Goal: Check status

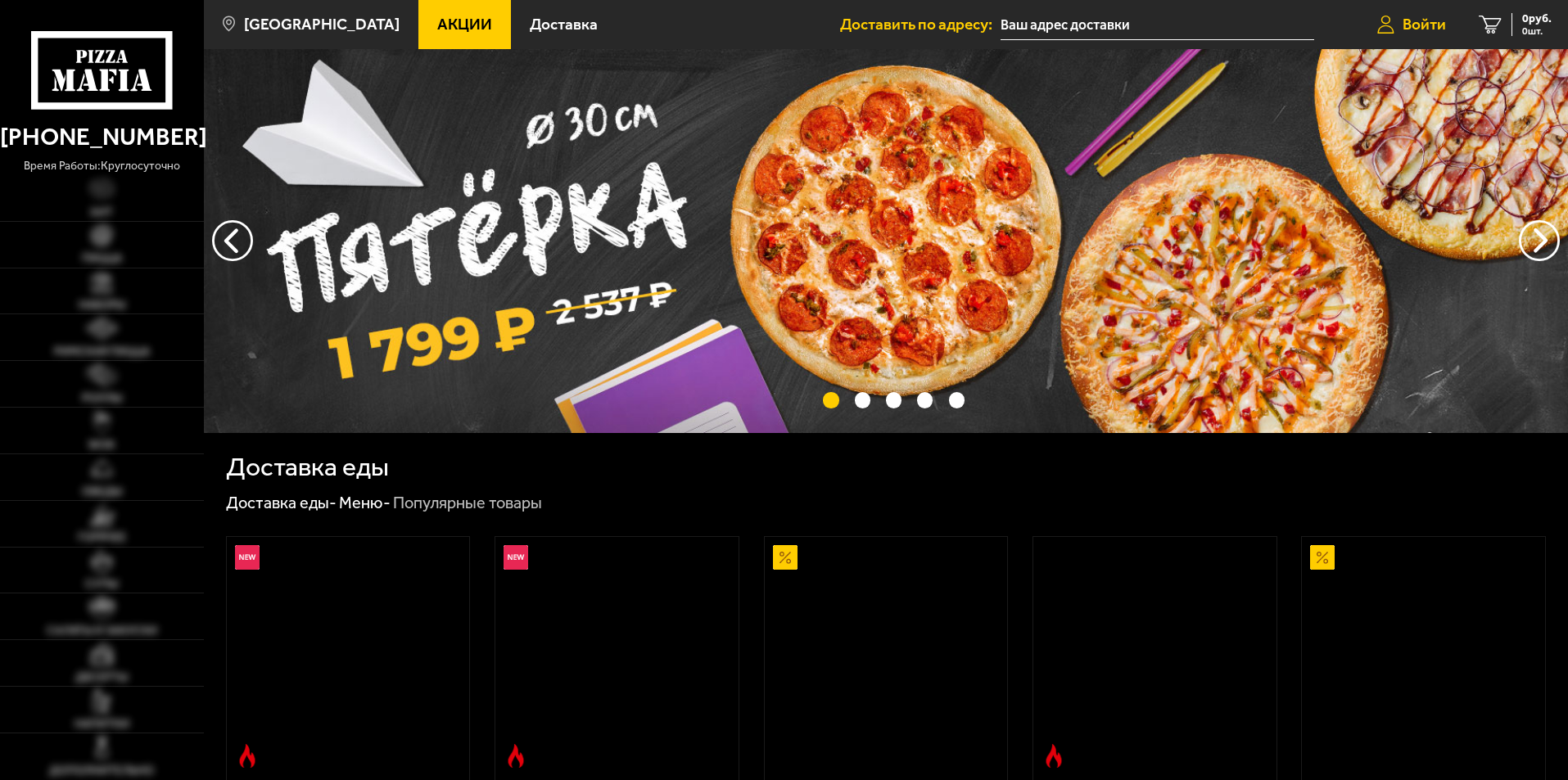
click at [1416, 26] on span "Войти" at bounding box center [1424, 24] width 44 height 16
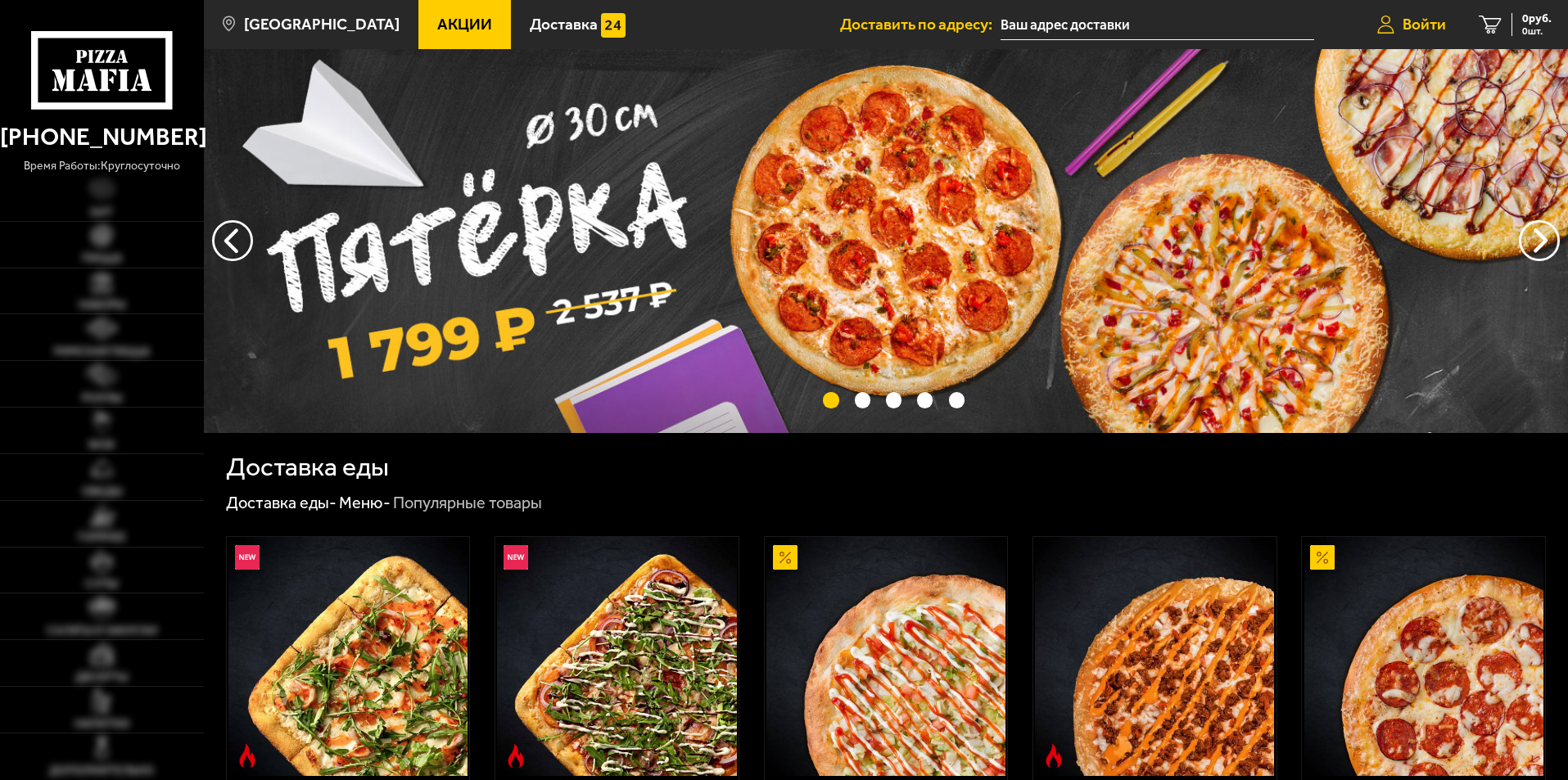
type input "[STREET_ADDRESS]"
click at [1419, 24] on span "Войти" at bounding box center [1424, 24] width 44 height 16
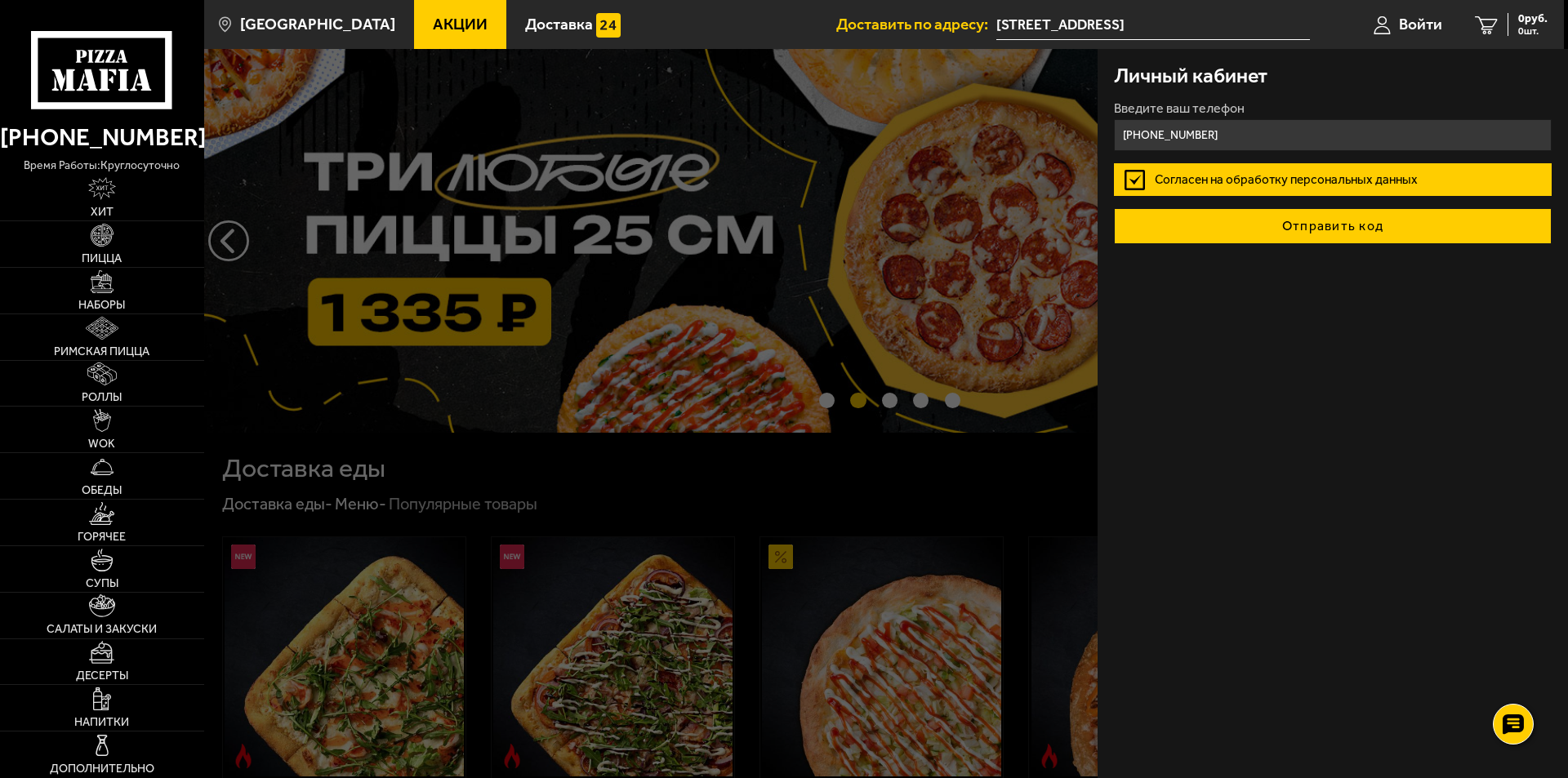
type input "[PHONE_NUMBER]"
click at [1318, 221] on button "Отправить код" at bounding box center [1333, 226] width 438 height 36
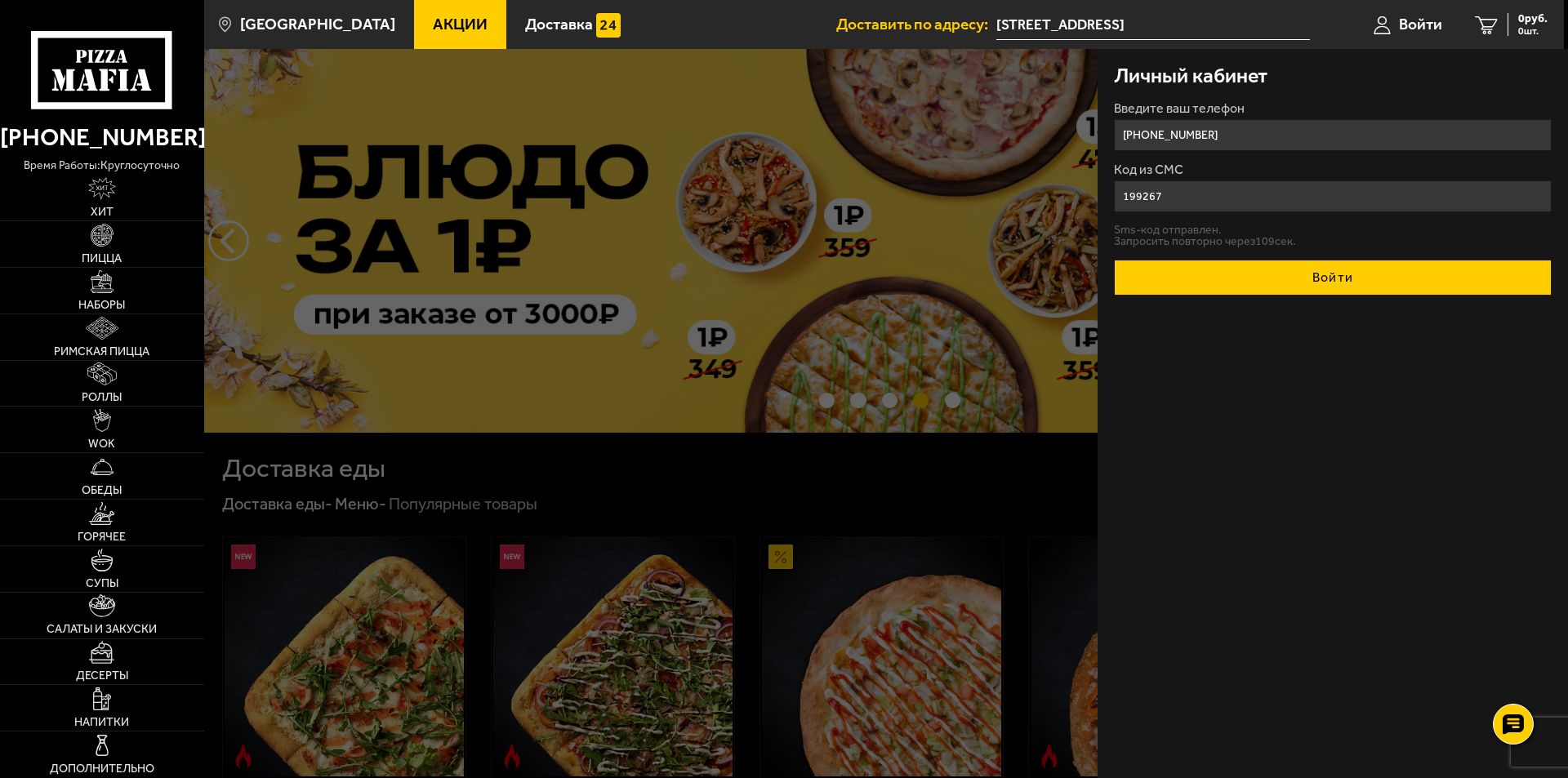
type input "199267"
click at [1310, 271] on button "Войти" at bounding box center [1333, 277] width 438 height 36
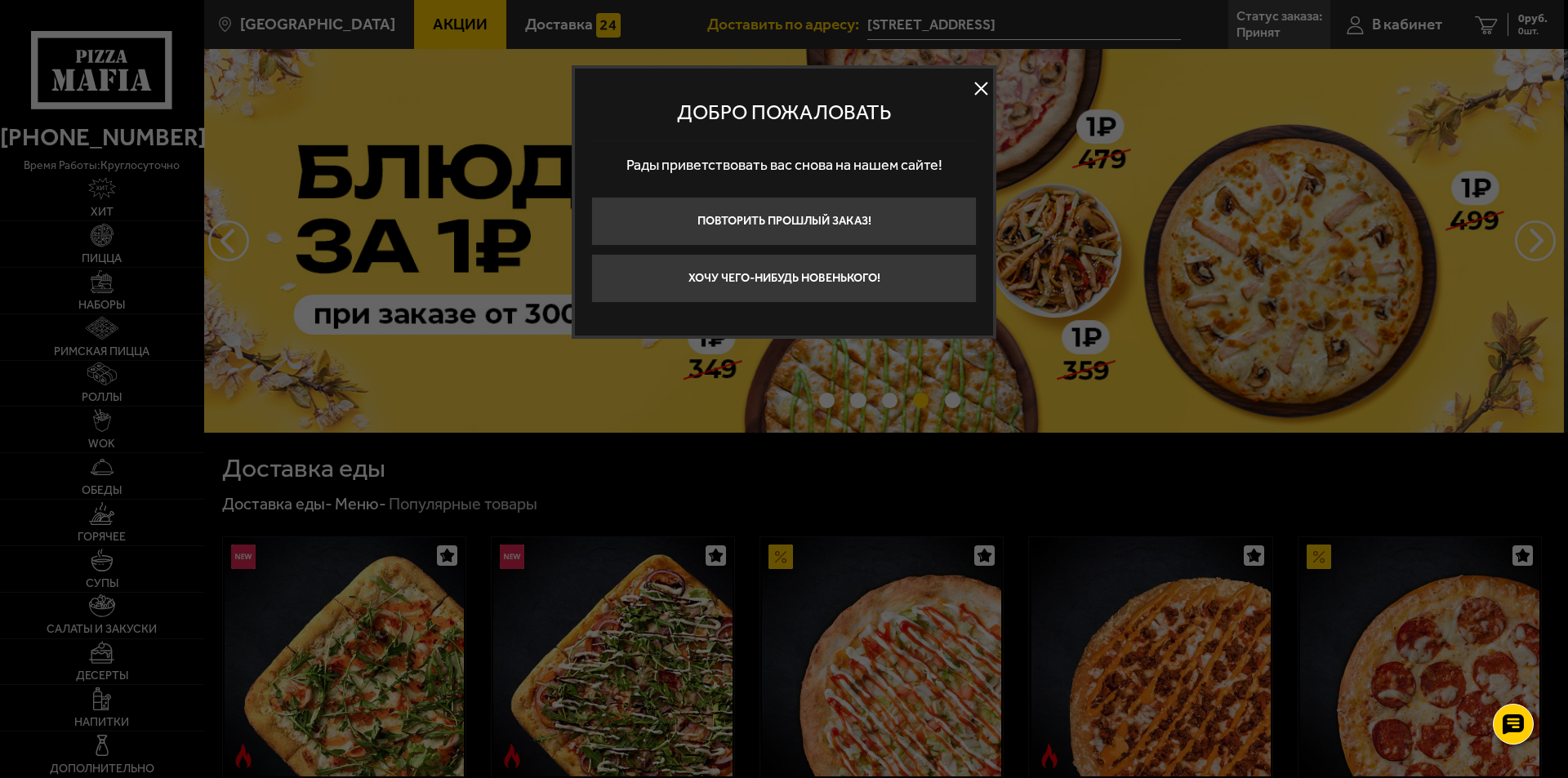
click at [978, 83] on button at bounding box center [980, 89] width 24 height 24
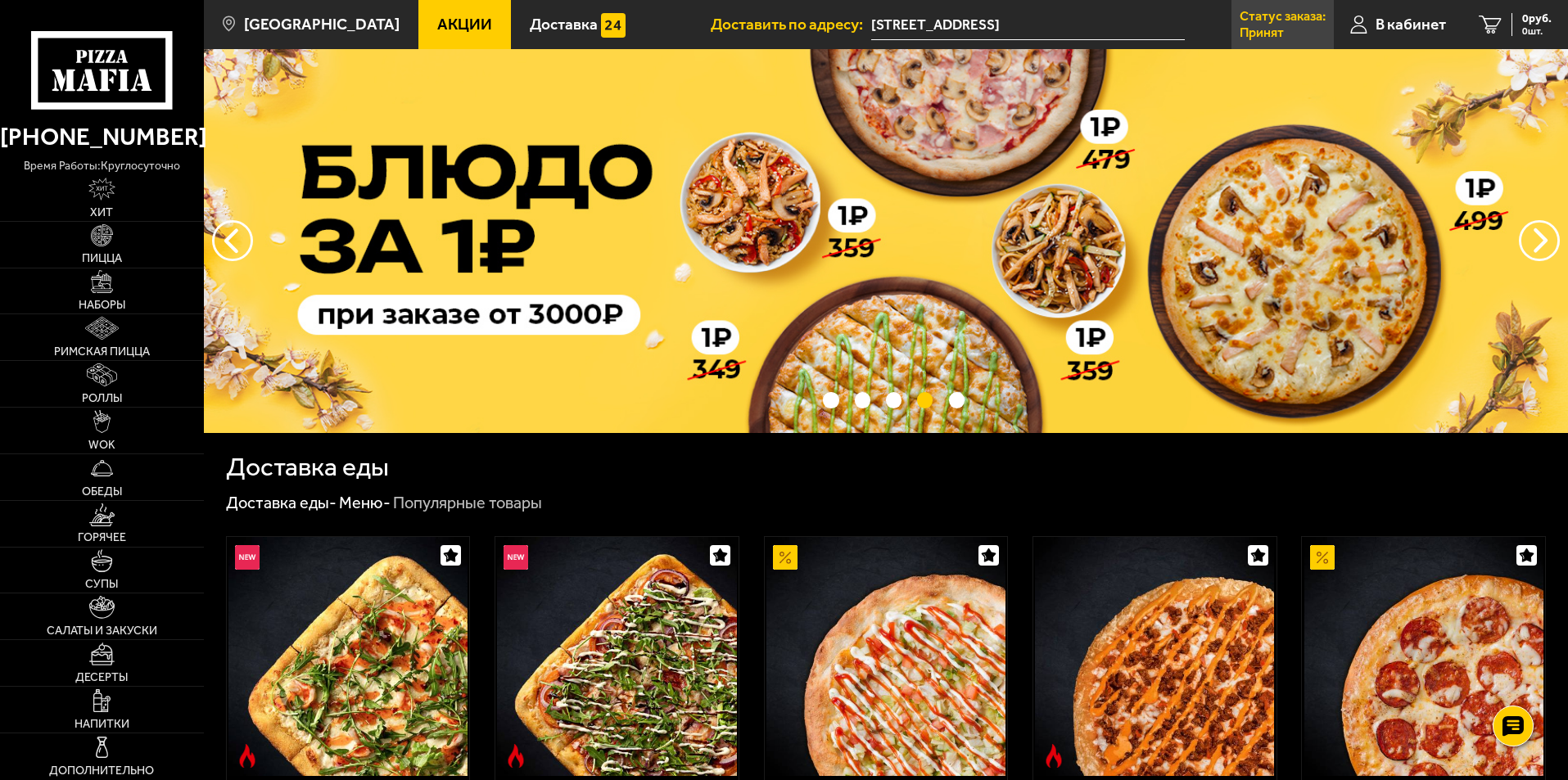
click at [1260, 24] on link "Статус заказа: Принят" at bounding box center [1282, 24] width 102 height 49
